Goal: Information Seeking & Learning: Learn about a topic

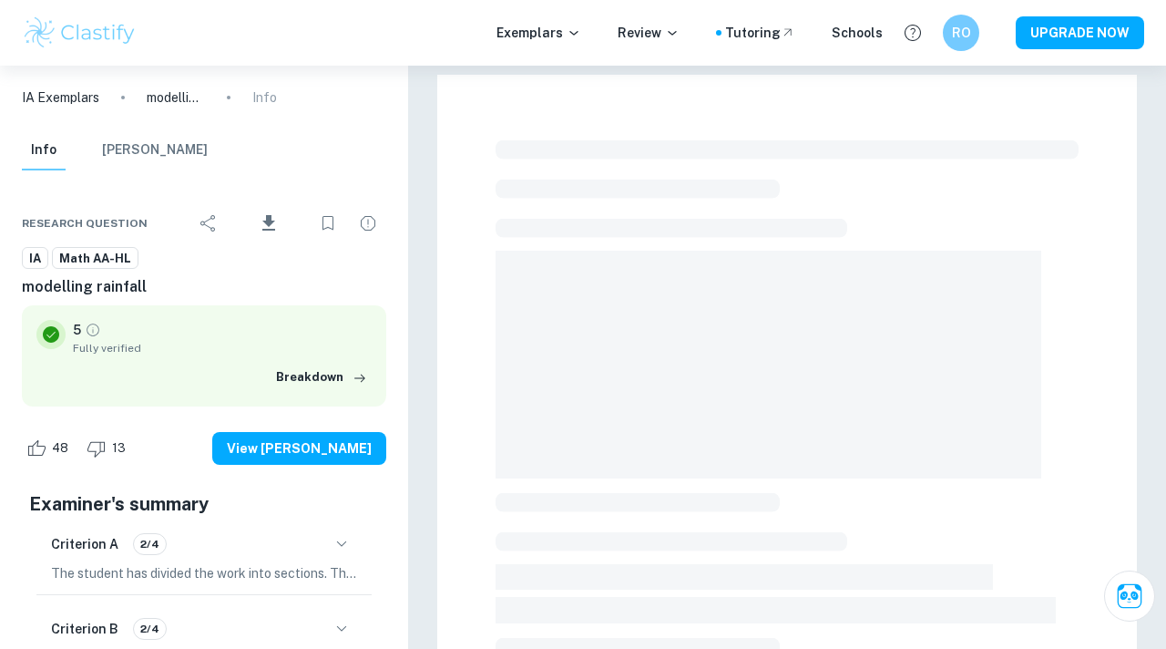
scroll to position [425, 0]
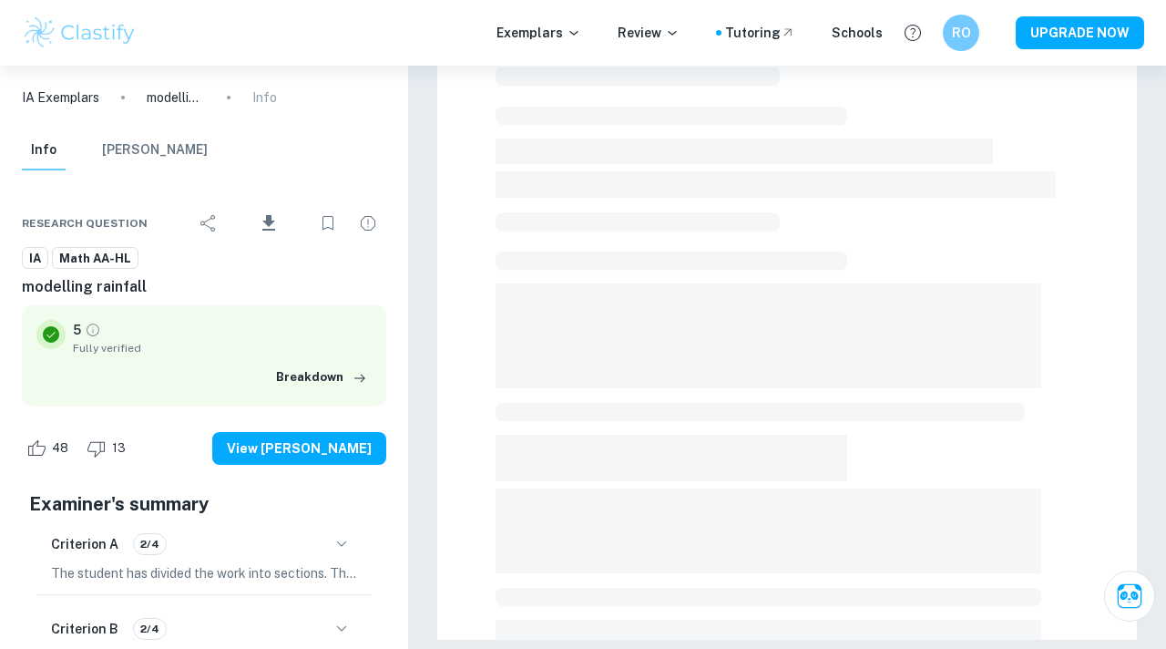
click at [332, 567] on p "The student has divided the work into sections. The topic of the internal asses…" at bounding box center [204, 572] width 306 height 20
click at [347, 550] on icon "button" at bounding box center [342, 543] width 22 height 22
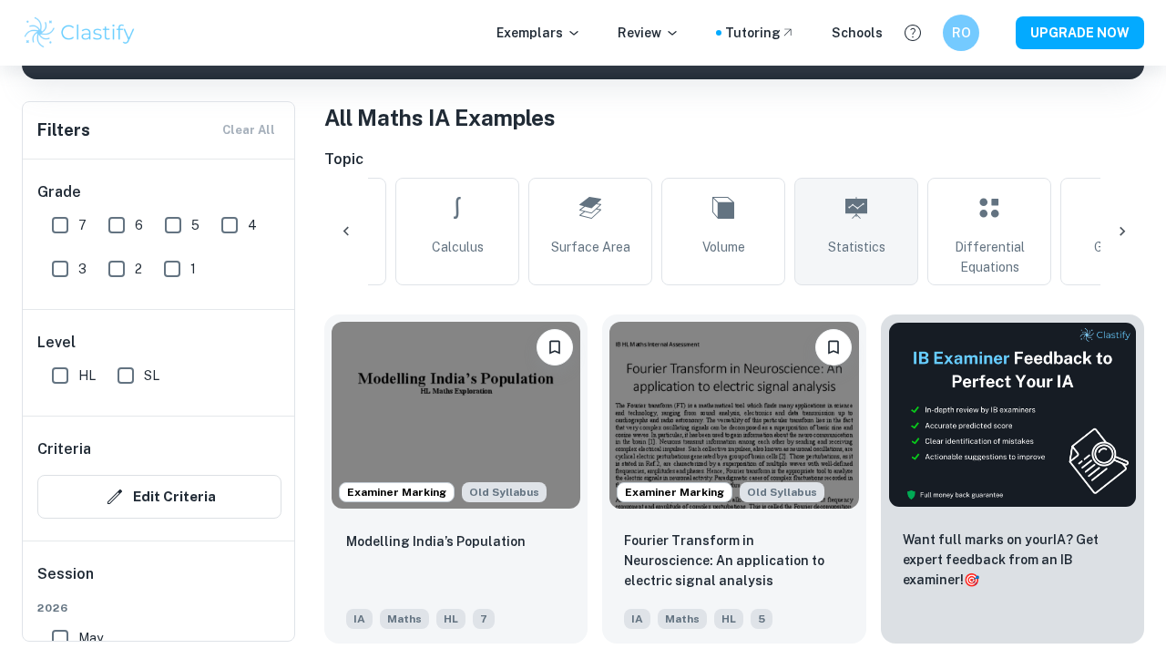
scroll to position [0, 718]
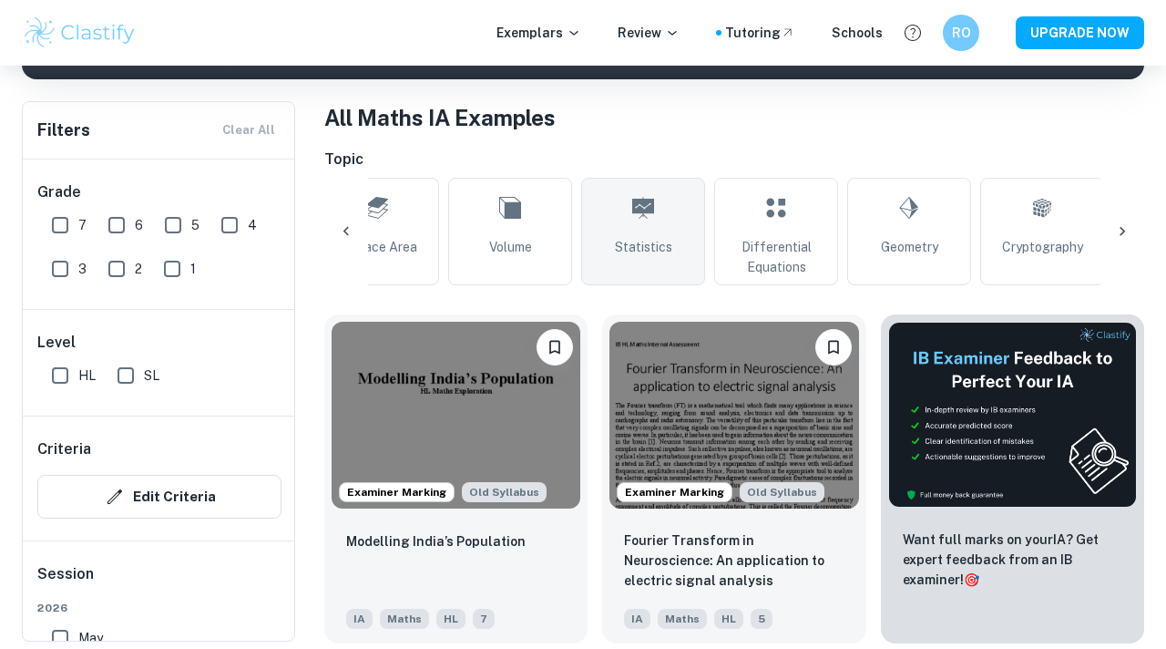
click at [682, 240] on link "Statistics" at bounding box center [643, 231] width 124 height 107
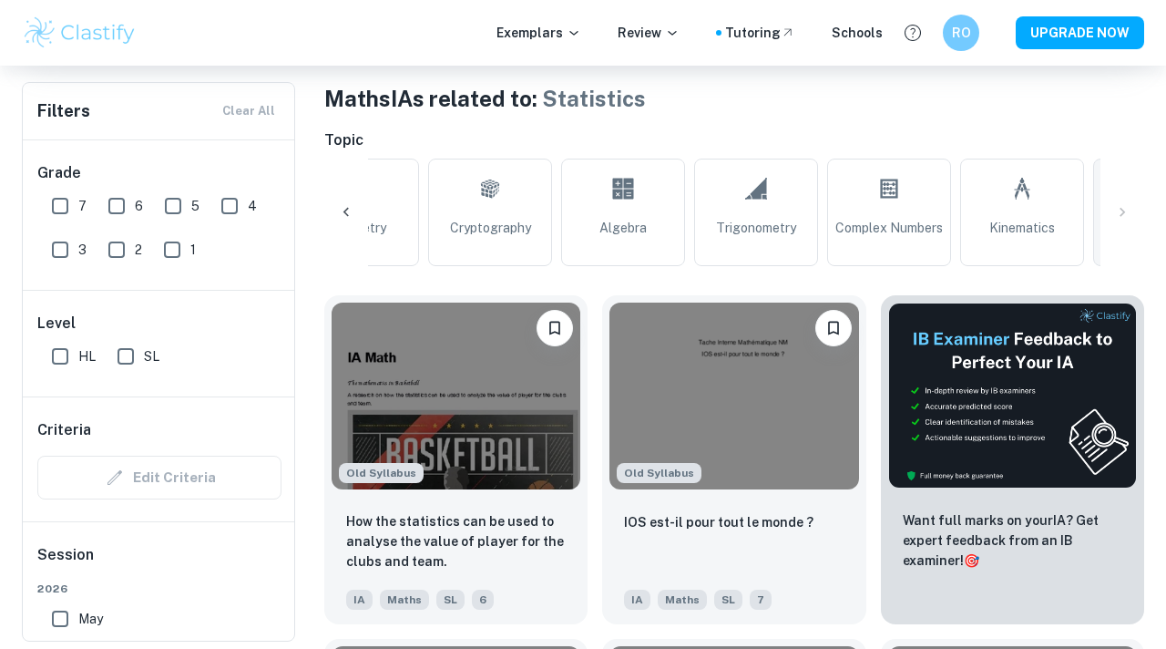
scroll to position [0, 1519]
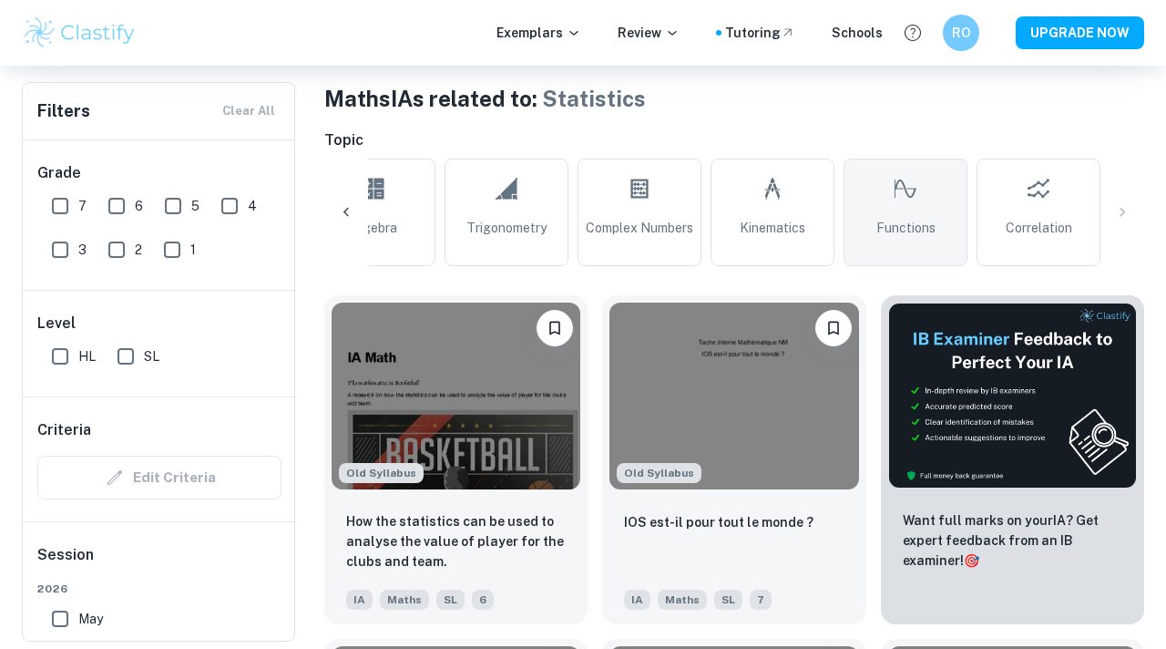
click at [925, 225] on span "Functions" at bounding box center [905, 228] width 59 height 20
type input "Functions"
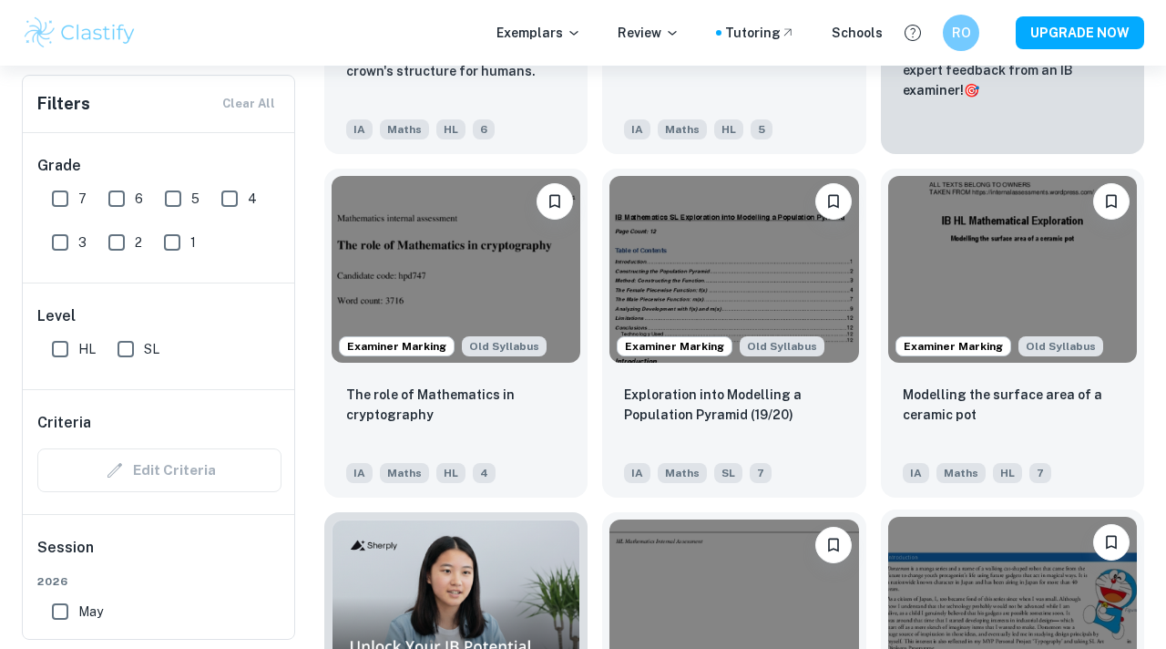
scroll to position [1168, 0]
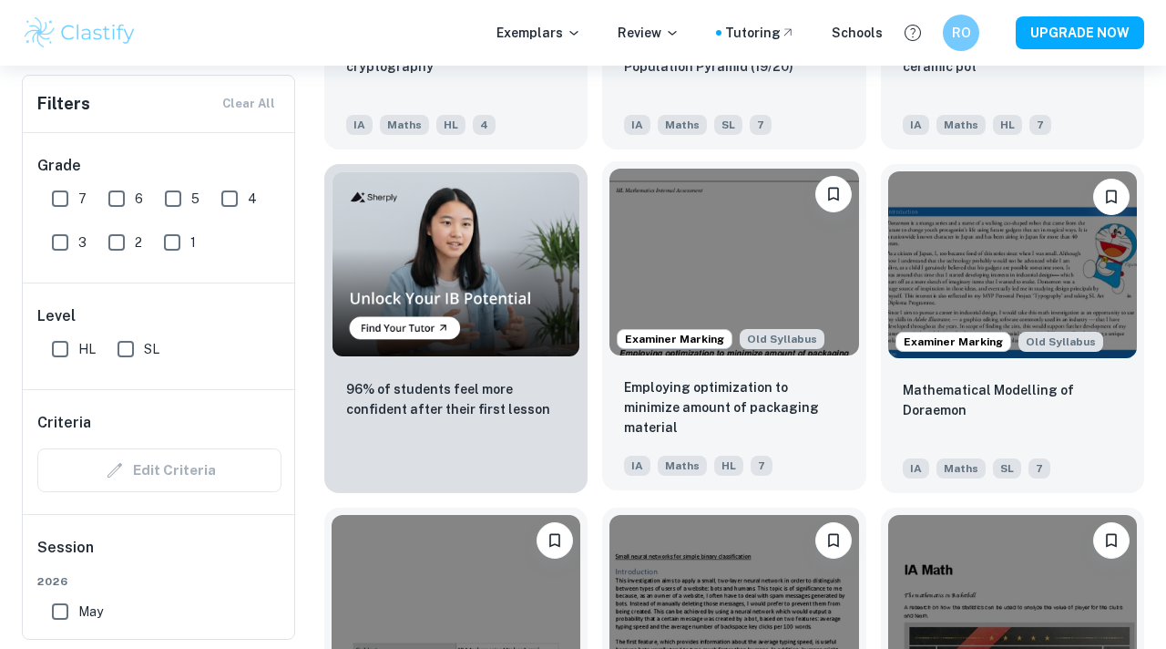
click at [752, 254] on img at bounding box center [733, 262] width 249 height 187
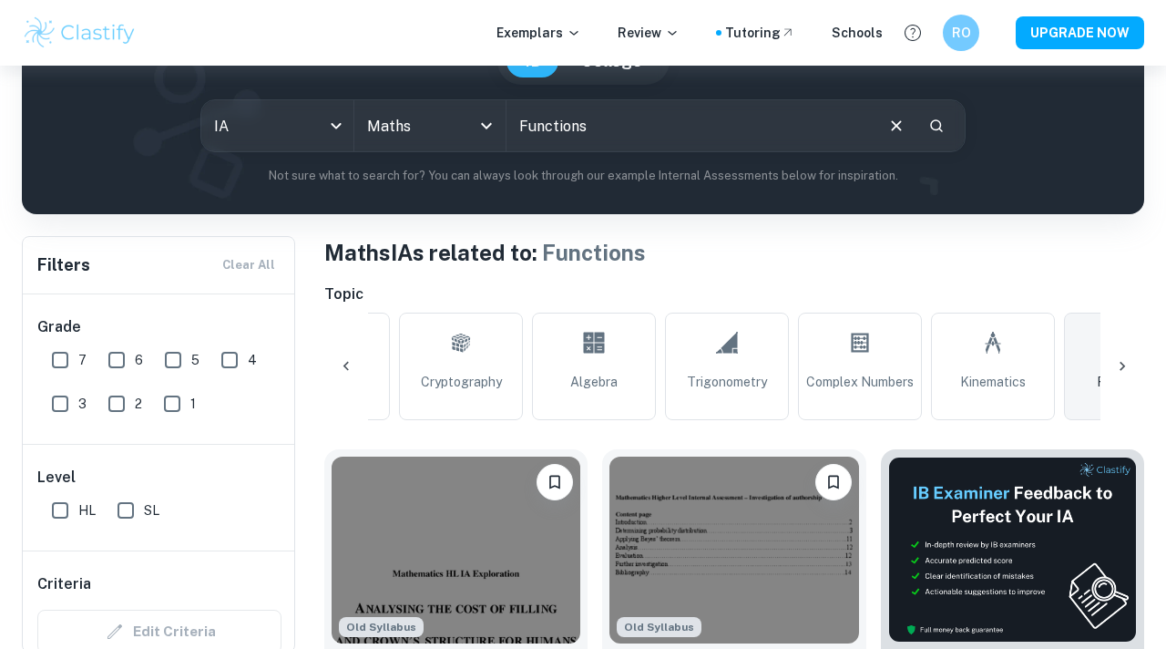
scroll to position [210, 0]
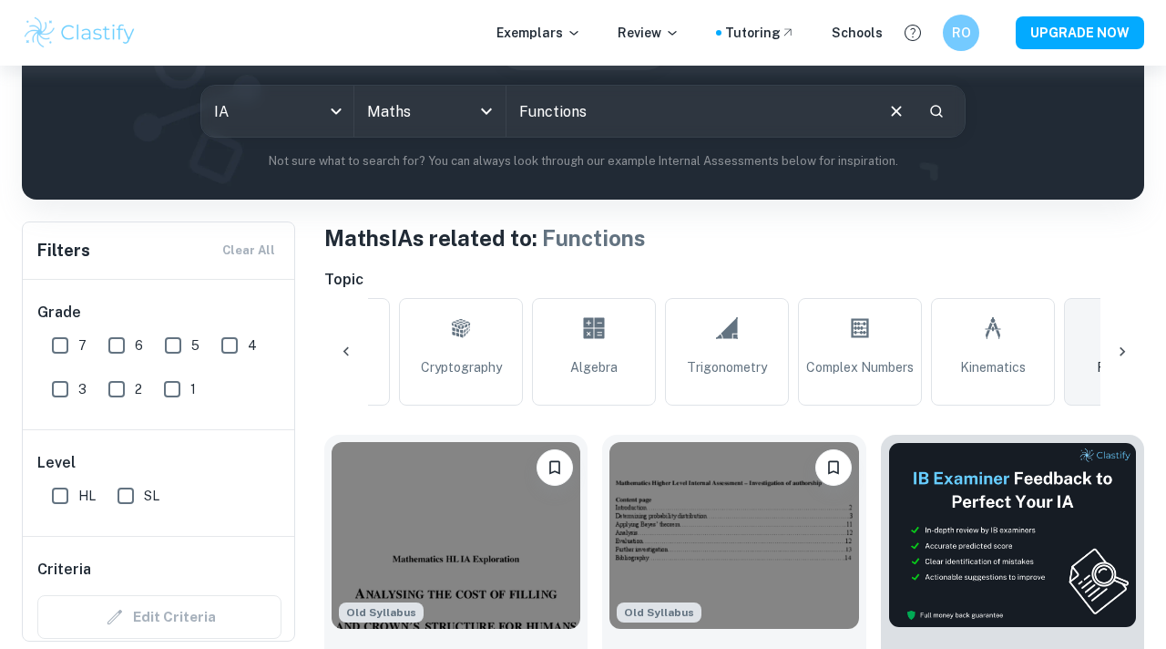
click at [61, 348] on input "7" at bounding box center [60, 345] width 36 height 36
checkbox input "true"
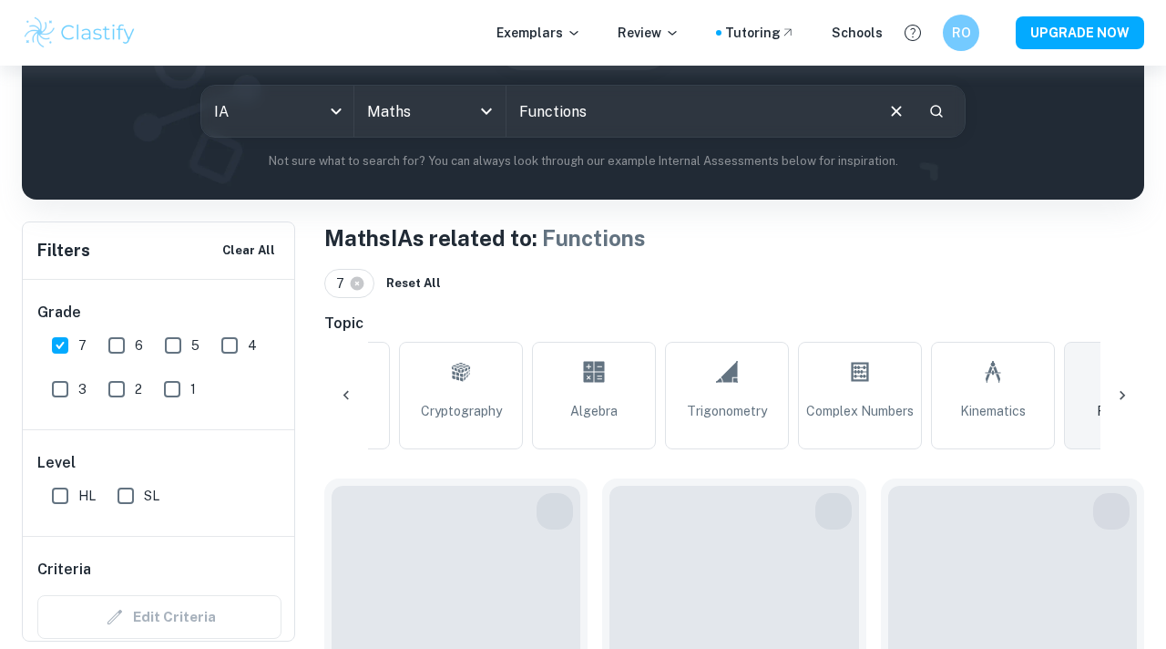
click at [127, 486] on input "SL" at bounding box center [125, 495] width 36 height 36
checkbox input "true"
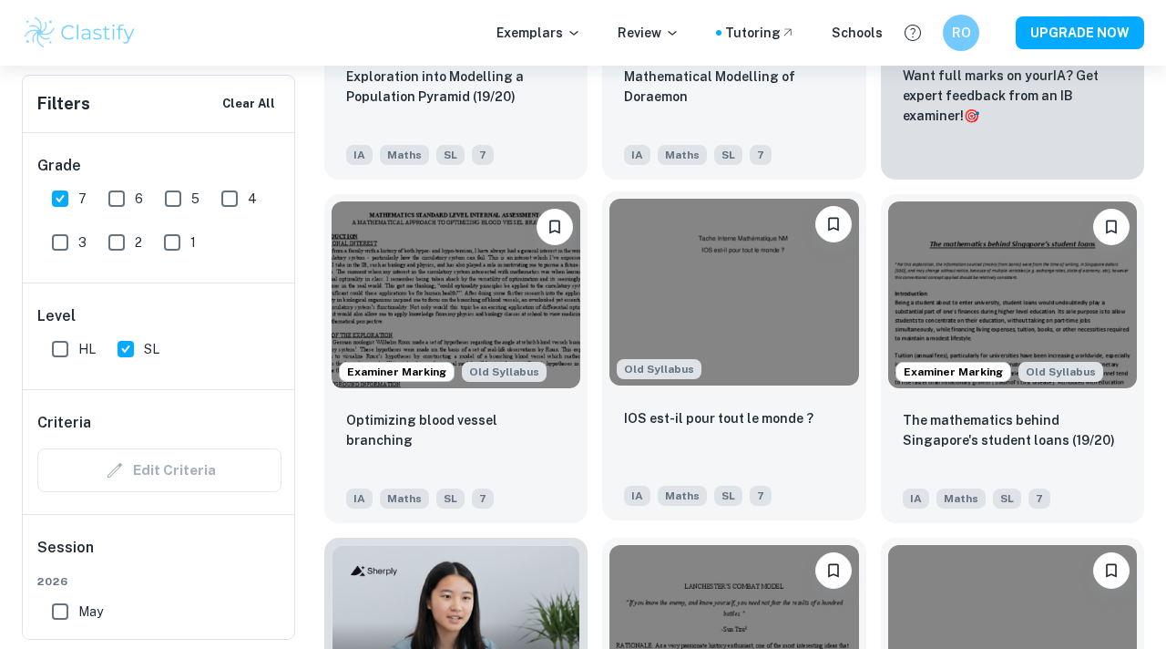
scroll to position [759, 0]
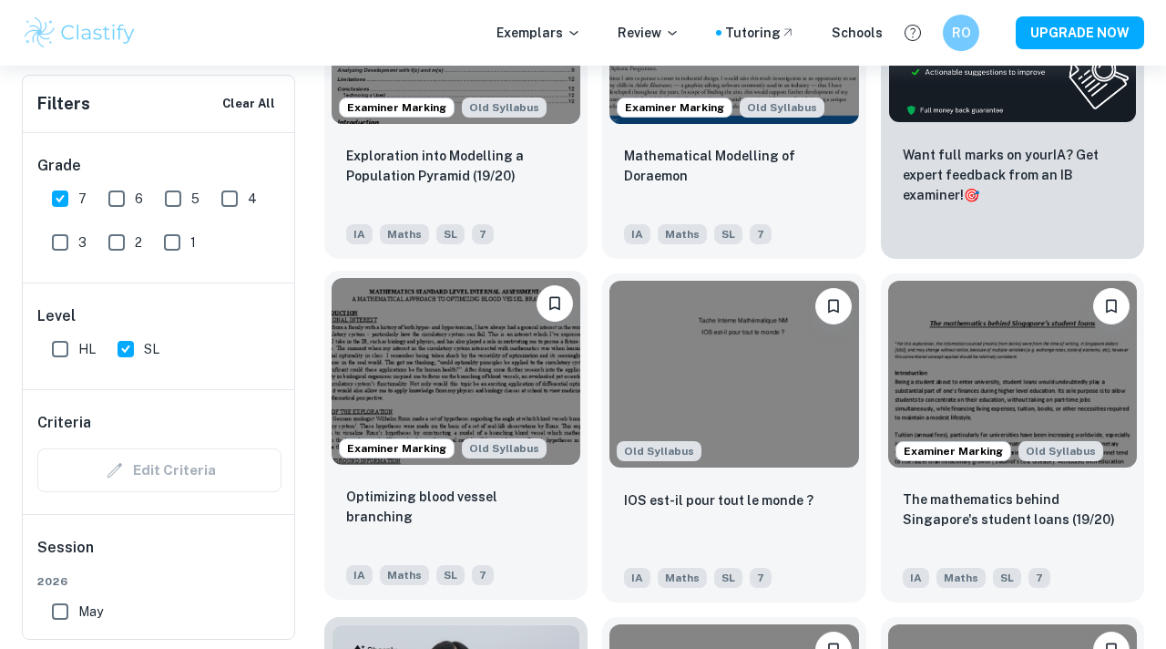
click at [490, 378] on img at bounding box center [456, 371] width 249 height 187
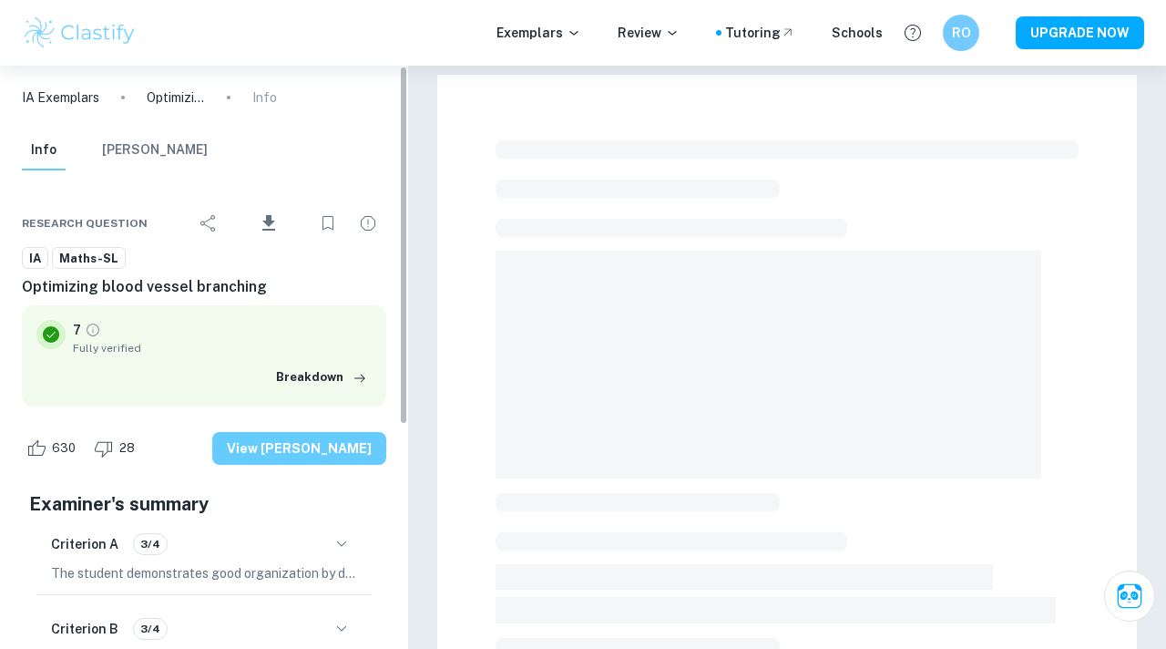
click at [355, 458] on button "View [PERSON_NAME]" at bounding box center [299, 448] width 174 height 33
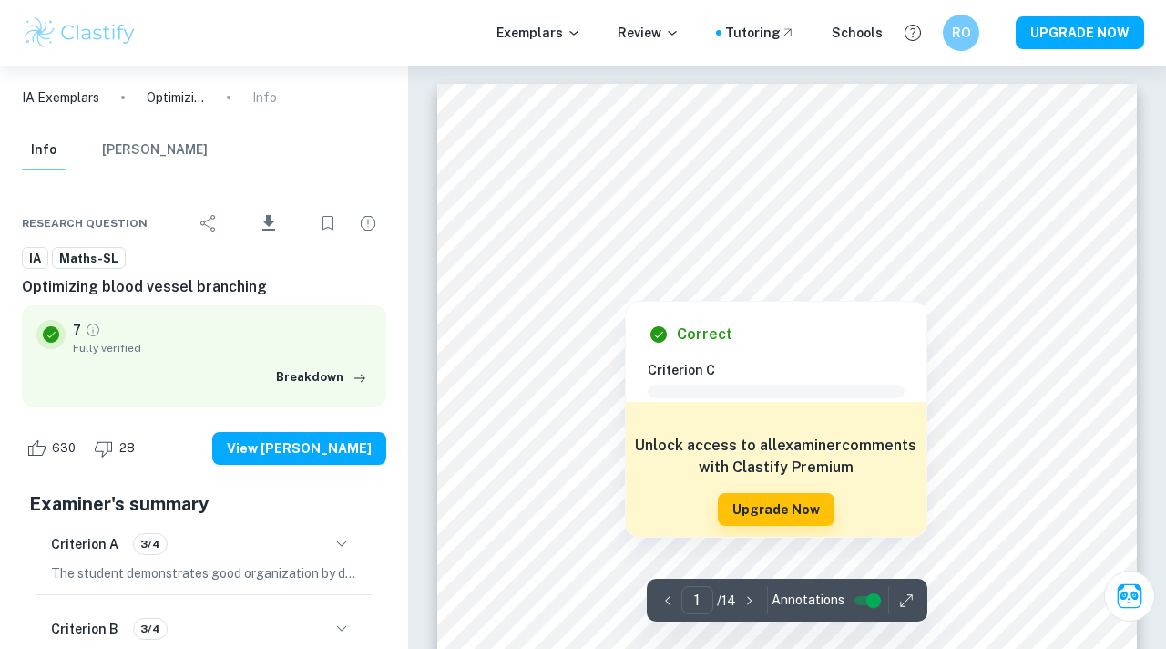
click at [725, 324] on h6 "Correct" at bounding box center [705, 334] width 56 height 22
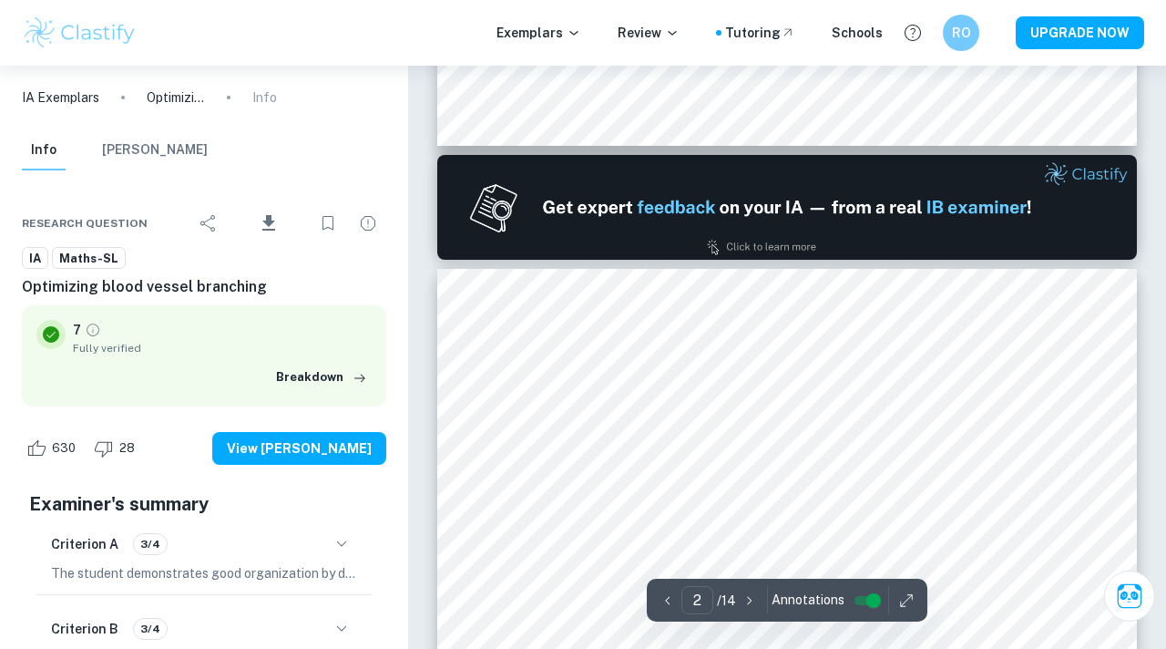
type input "1"
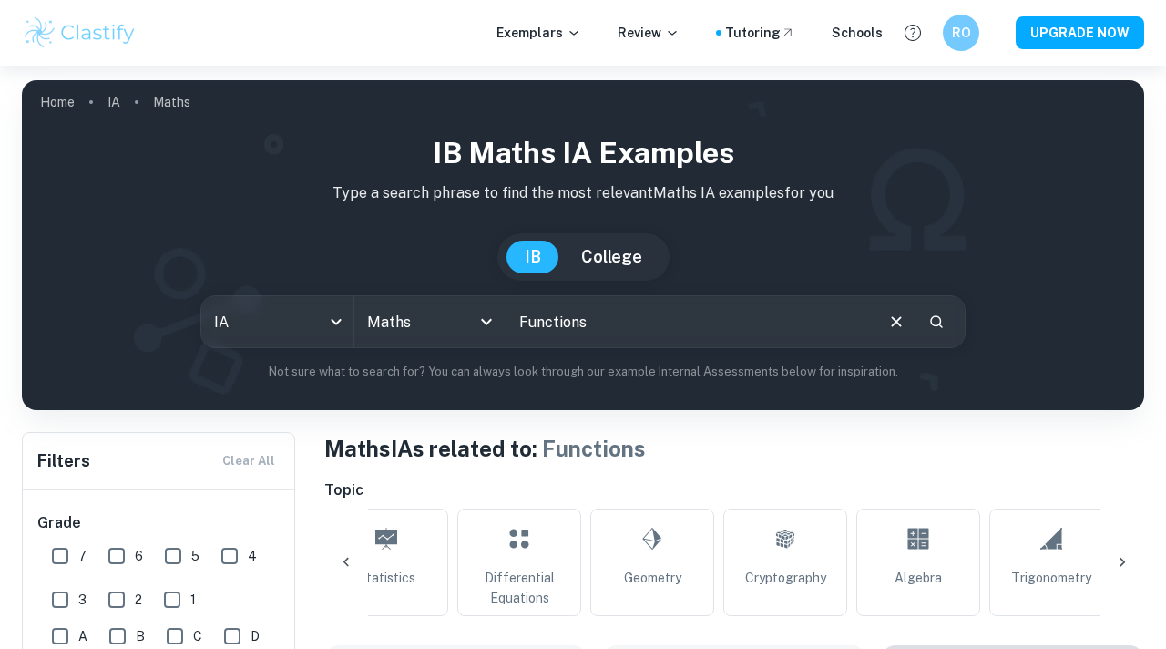
scroll to position [0, 1299]
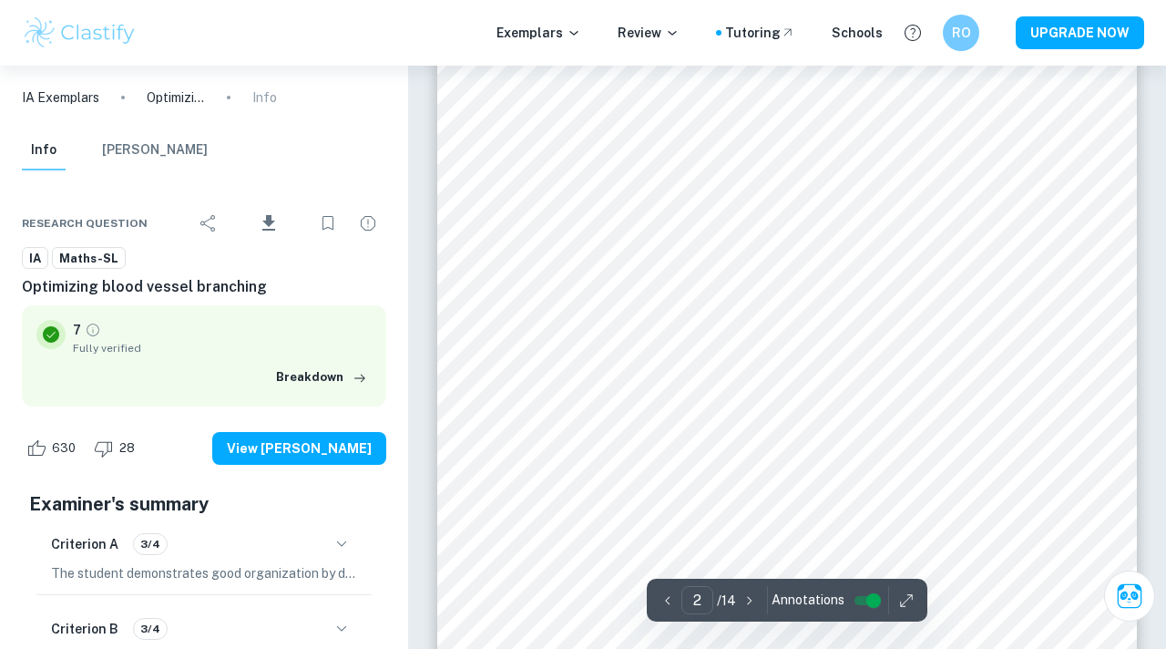
scroll to position [1184, 0]
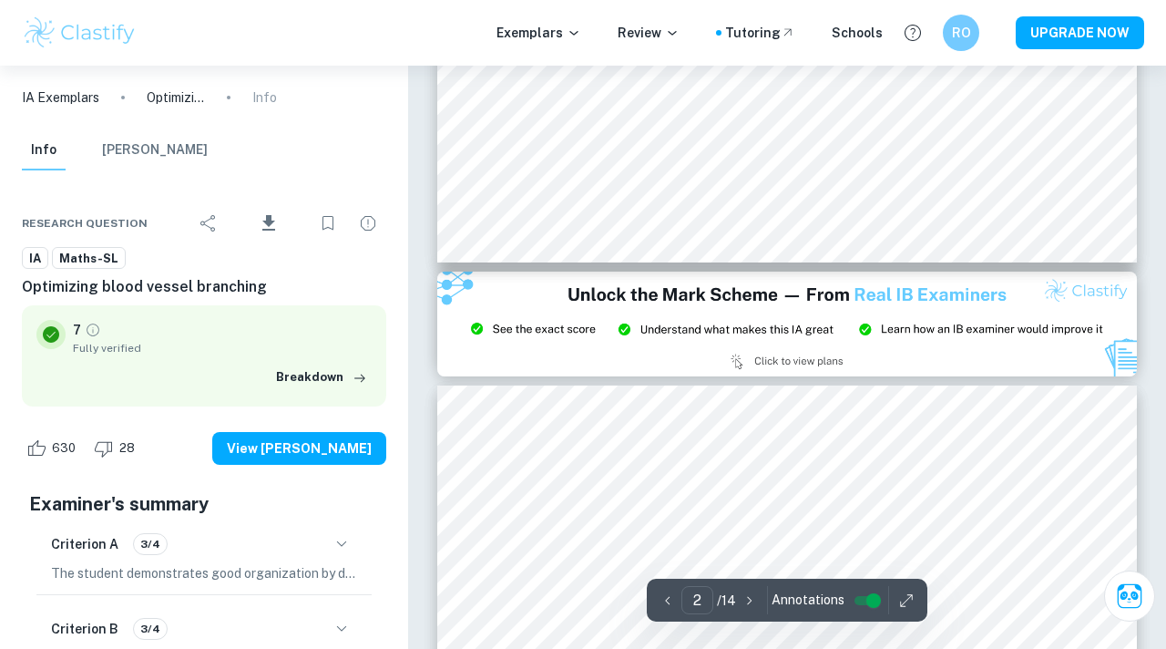
type input "3"
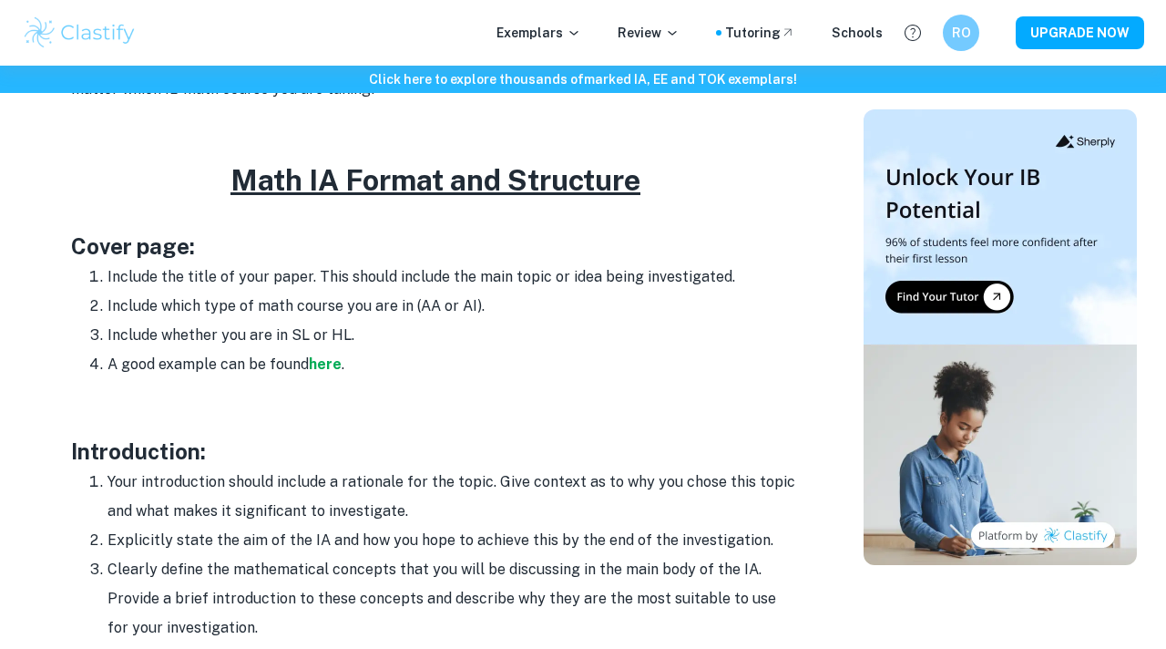
scroll to position [887, 0]
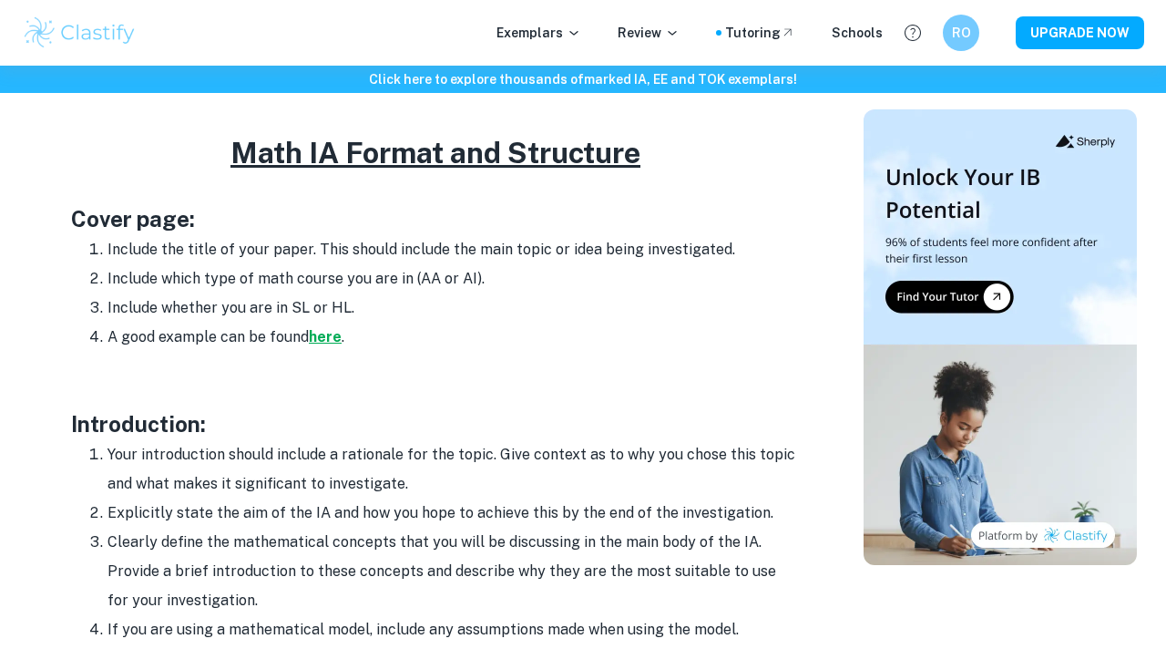
click at [331, 334] on strong "here" at bounding box center [325, 336] width 33 height 17
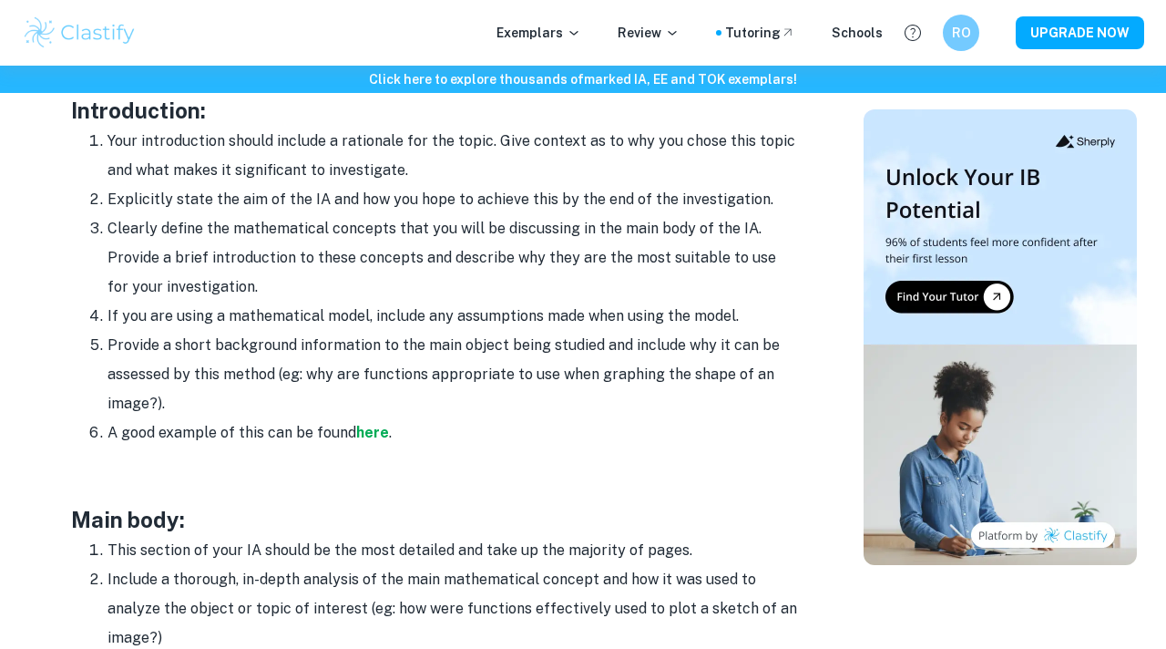
scroll to position [1206, 0]
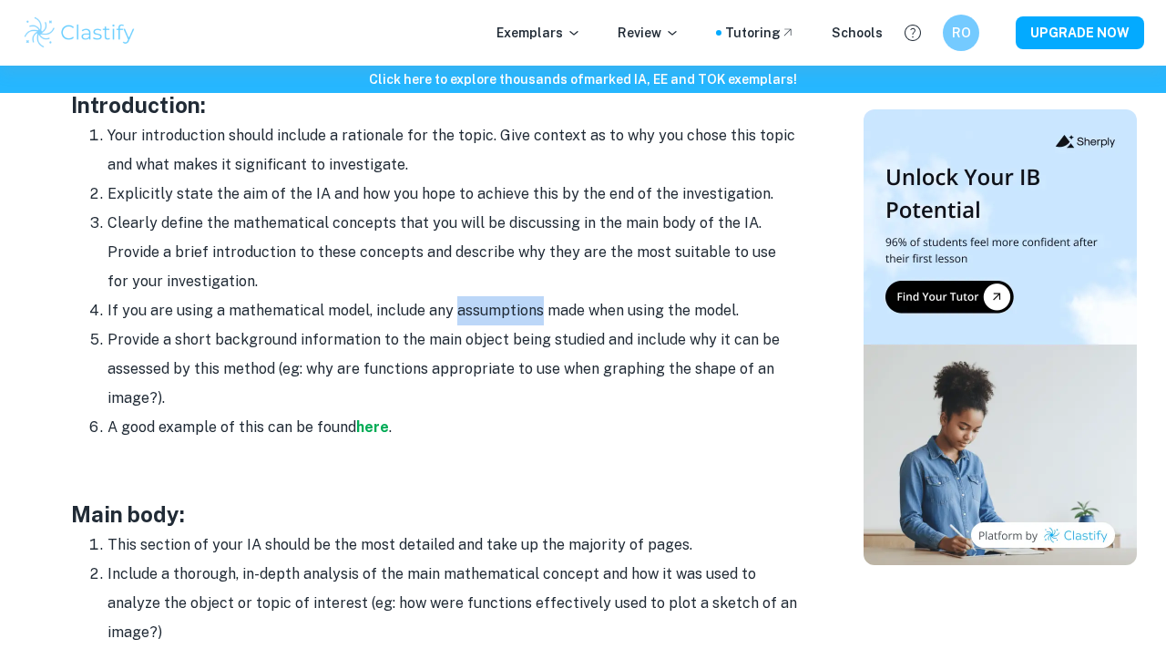
drag, startPoint x: 453, startPoint y: 313, endPoint x: 536, endPoint y: 311, distance: 82.9
click at [536, 311] on li "If you are using a mathematical model, include any assumptions made when using …" at bounding box center [453, 310] width 692 height 29
copy li "assumptions"
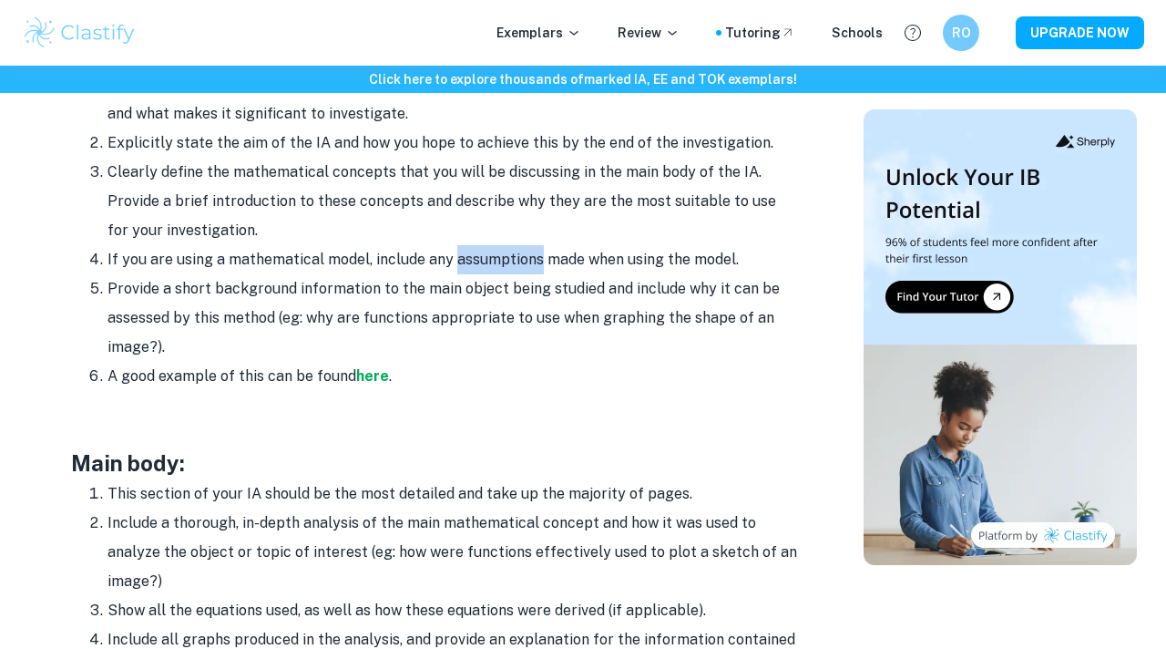
click at [405, 435] on p at bounding box center [435, 431] width 729 height 27
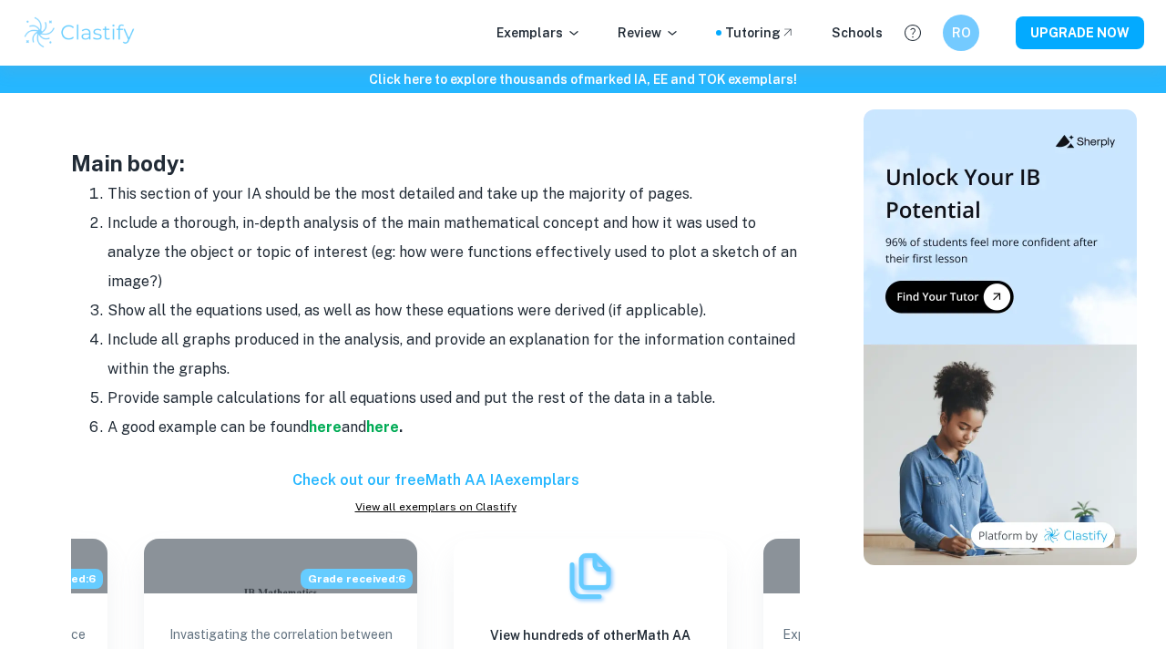
scroll to position [1587, 0]
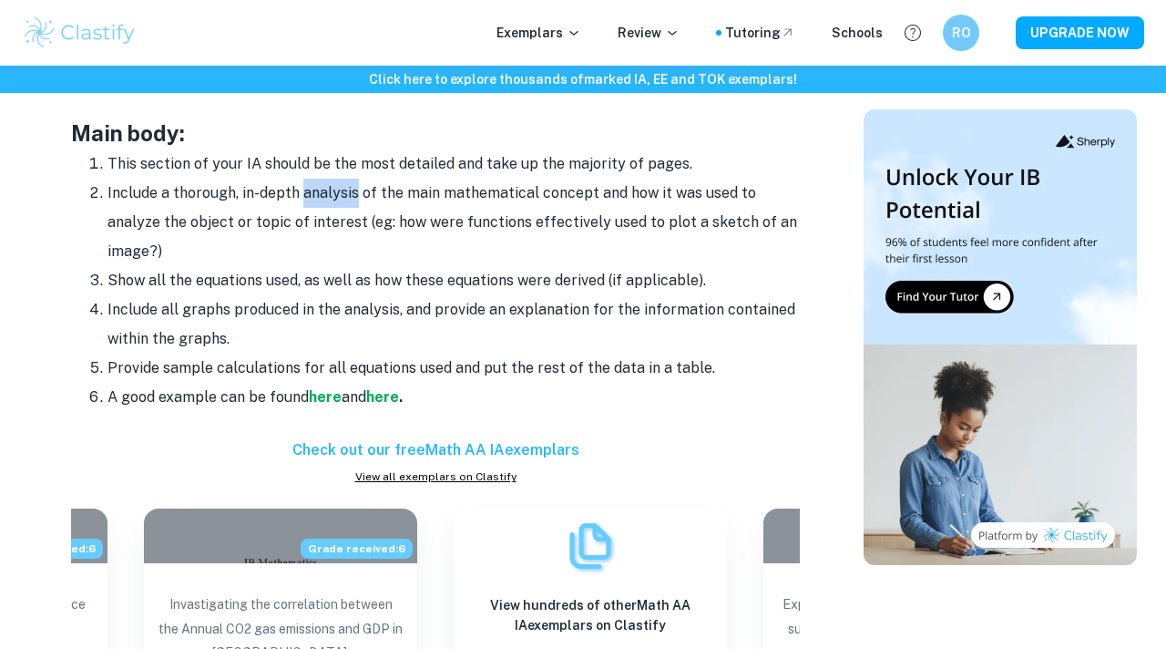
drag, startPoint x: 303, startPoint y: 192, endPoint x: 353, endPoint y: 191, distance: 50.1
click at [354, 191] on li "Include a thorough, in-depth analysis of the main mathematical concept and how …" at bounding box center [453, 222] width 692 height 87
click at [401, 258] on li "Include a thorough, in-depth analysis of the main mathematical concept and how …" at bounding box center [453, 222] width 692 height 87
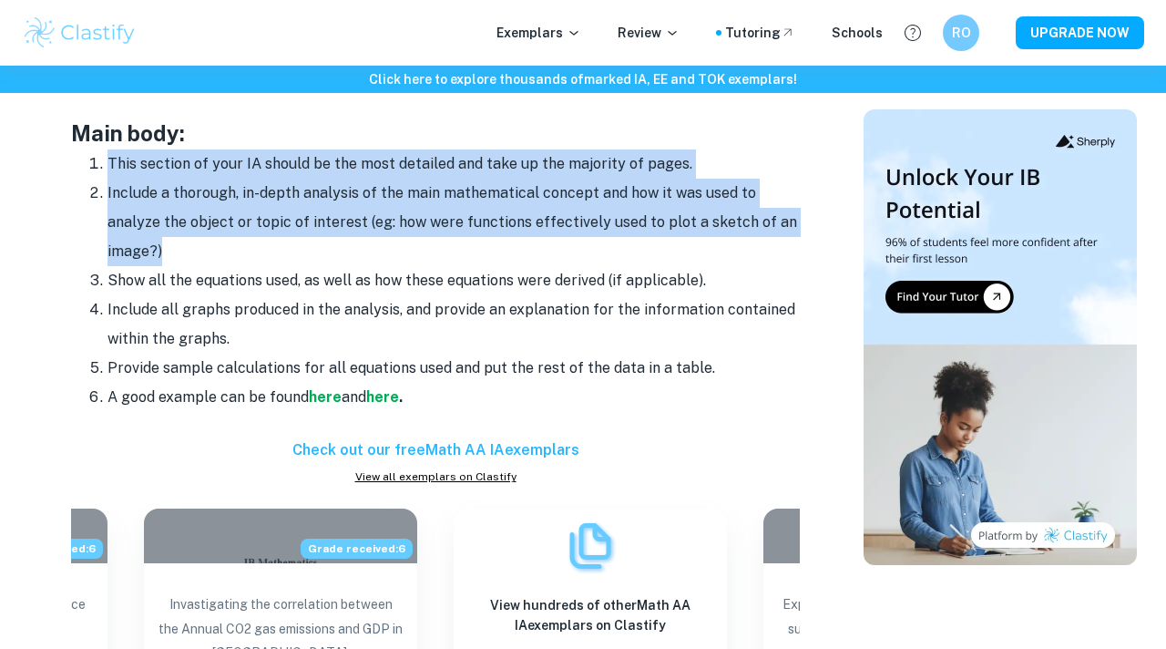
drag, startPoint x: 165, startPoint y: 250, endPoint x: 73, endPoint y: 173, distance: 120.2
click at [73, 173] on ol "This section of your IA should be the most detailed and take up the majority of…" at bounding box center [435, 280] width 729 height 262
click at [0, 306] on div "Home Blog Math IA Format and Structure Math IA Format and Structure By Roxanne …" at bounding box center [583, 16] width 1166 height 3075
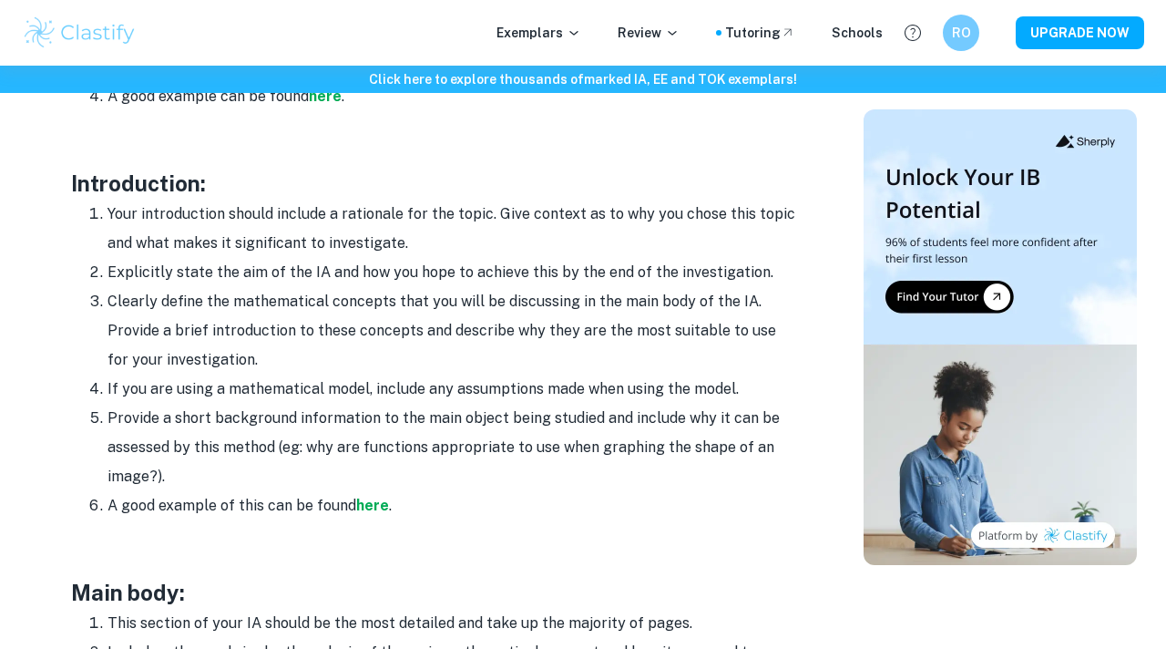
scroll to position [1093, 0]
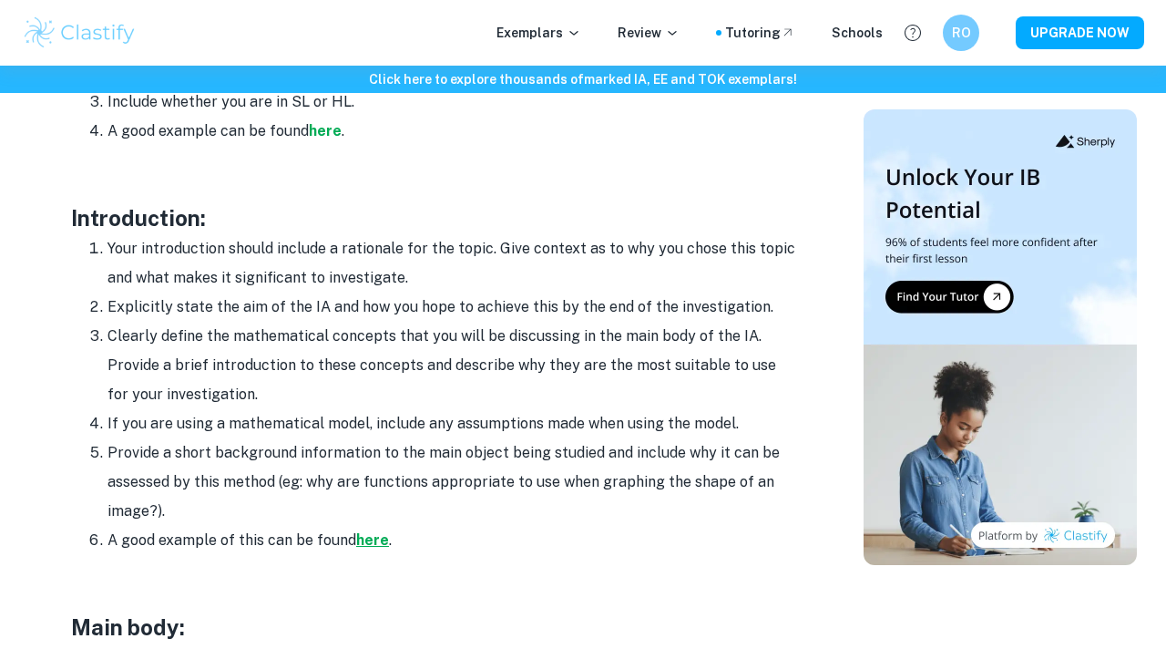
click at [373, 542] on strong "here" at bounding box center [372, 539] width 33 height 17
